Goal: Task Accomplishment & Management: Complete application form

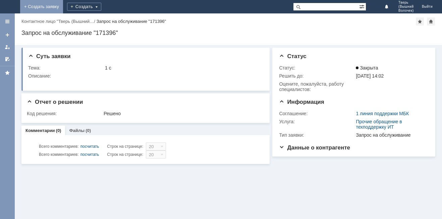
click at [63, 6] on link "+ Создать заявку" at bounding box center [41, 6] width 43 height 13
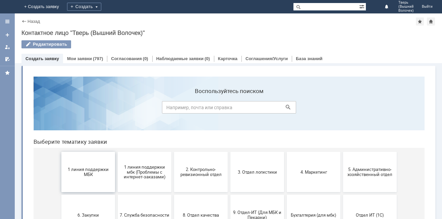
drag, startPoint x: 91, startPoint y: 174, endPoint x: 119, endPoint y: 246, distance: 76.4
click at [91, 174] on span "1 линия поддержки МБК" at bounding box center [88, 172] width 50 height 10
click at [91, 173] on span "1 линия поддержки МБК" at bounding box center [88, 172] width 50 height 10
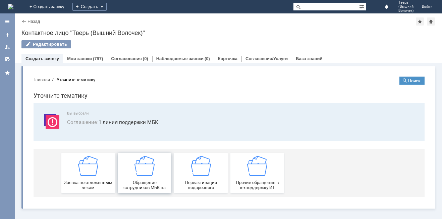
click at [149, 185] on span "Обращение сотрудников МБК на недоступность тех. поддержки" at bounding box center [145, 185] width 50 height 10
click at [255, 186] on span "Прочие обращение в техподдержку ИТ" at bounding box center [258, 185] width 50 height 10
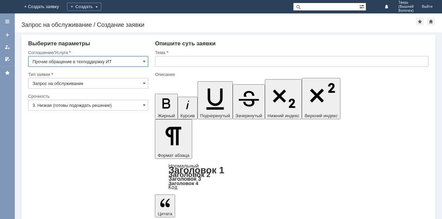
click at [167, 59] on input "text" at bounding box center [292, 61] width 274 height 11
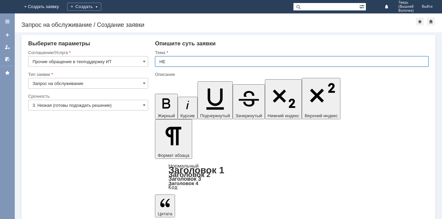
type input "Н"
type input "С1"
